Goal: Information Seeking & Learning: Learn about a topic

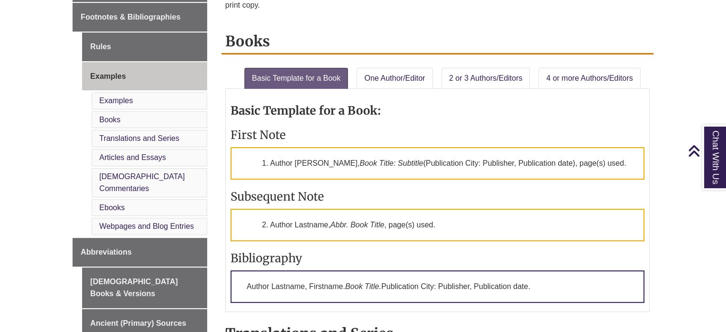
scroll to position [371, 0]
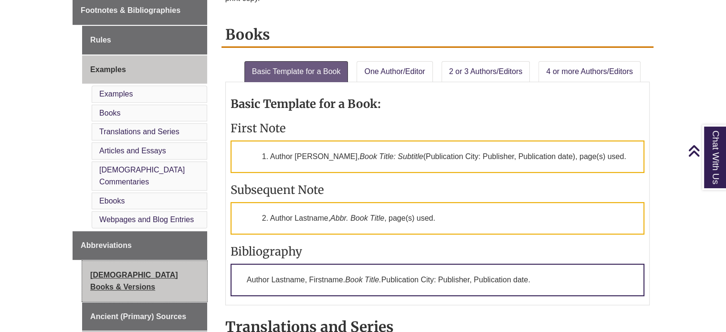
click at [128, 261] on link "[DEMOGRAPHIC_DATA] Books & Versions" at bounding box center [144, 281] width 125 height 41
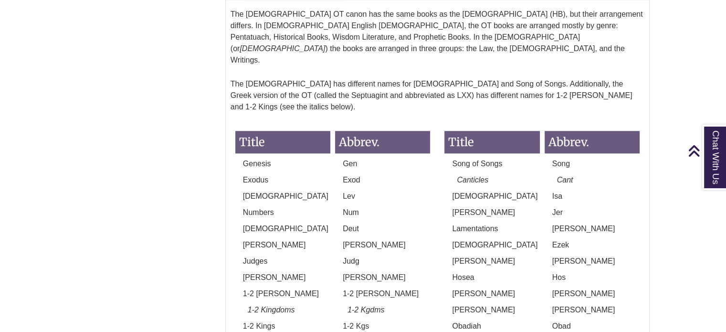
scroll to position [892, 0]
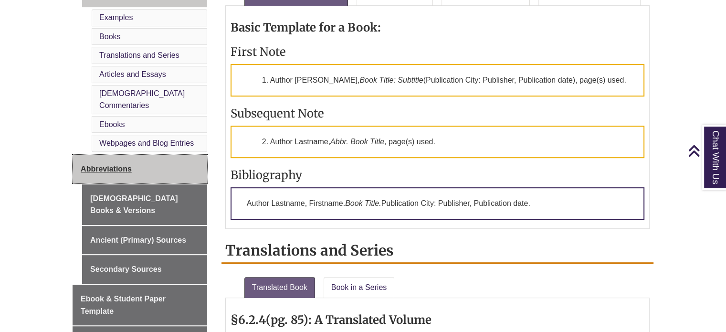
scroll to position [449, 0]
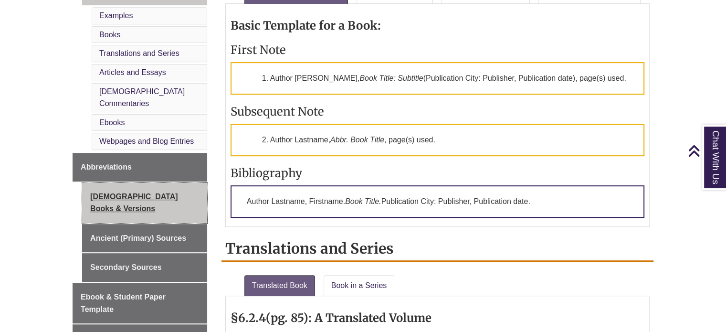
click at [145, 182] on link "[DEMOGRAPHIC_DATA] Books & Versions" at bounding box center [144, 202] width 125 height 41
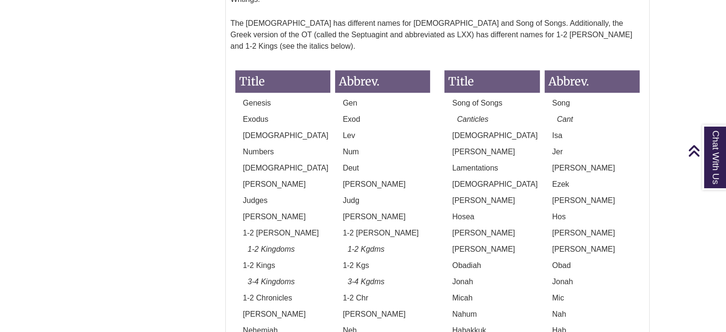
scroll to position [954, 0]
